Goal: Transaction & Acquisition: Purchase product/service

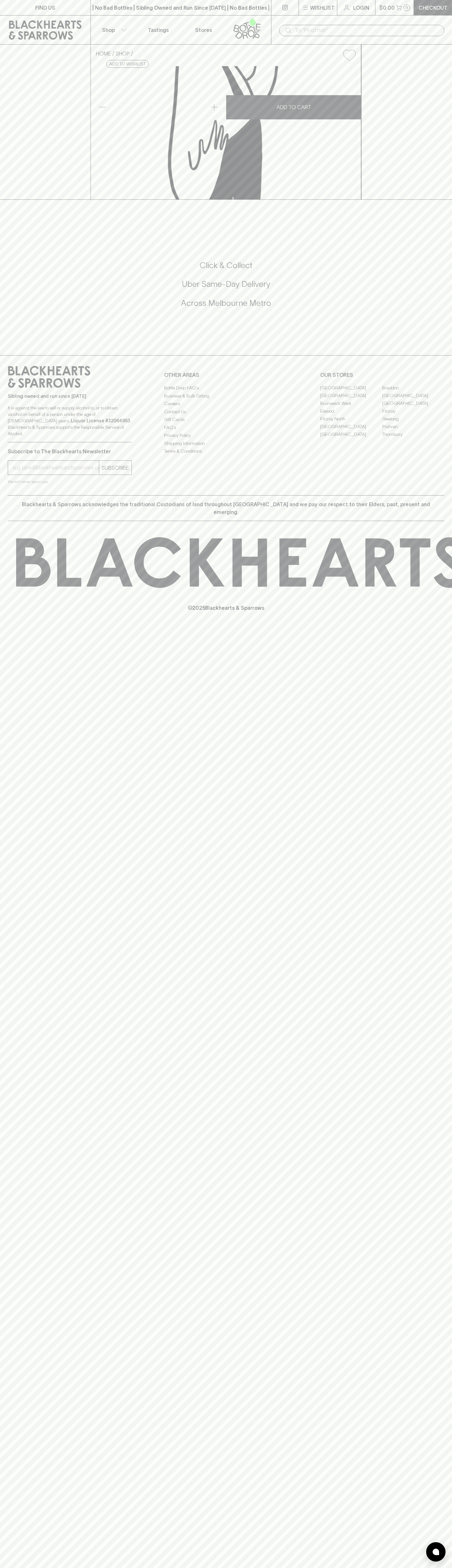
click at [298, 1] on link at bounding box center [284, 7] width 27 height 15
click at [434, 85] on div "HOME SHOP Mount Zero Lemon & Thyme Mixed Olives Pouch 80g $6.00 Add to wishlist…" at bounding box center [226, 122] width 452 height 155
click at [53, 1567] on html "FIND US | No Bad Bottles | Sibling Owned and Run Since [DATE] | No Bad Bottles …" at bounding box center [226, 784] width 452 height 1568
click at [25, 964] on div "FIND US | No Bad Bottles | Sibling Owned and Run Since [DATE] | No Bad Bottles …" at bounding box center [226, 784] width 452 height 1568
